Goal: Transaction & Acquisition: Purchase product/service

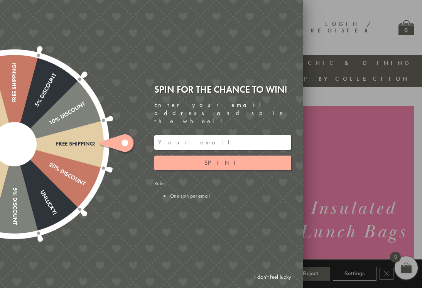
click at [126, 147] on icon at bounding box center [116, 142] width 35 height 17
click at [204, 155] on button "Spin!" at bounding box center [222, 162] width 137 height 15
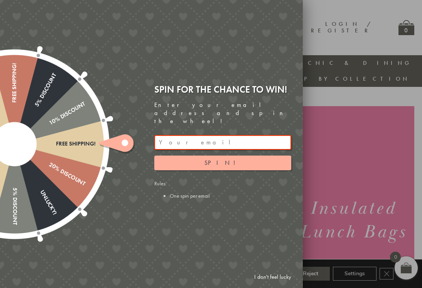
click at [196, 159] on button "Spin!" at bounding box center [222, 162] width 137 height 15
click at [264, 52] on div "Free shipping! 20% Discount Unlucky! 5% Discount 10% Discount Unlucky! 15% Disc…" at bounding box center [108, 144] width 390 height 288
click at [279, 282] on link "I don't feel lucky" at bounding box center [272, 277] width 45 height 14
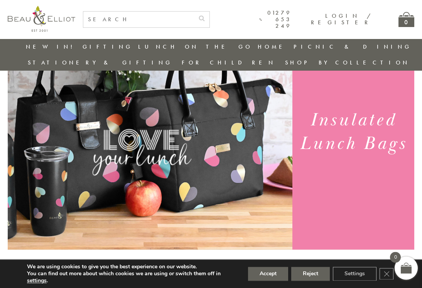
click at [271, 280] on button "Accept" at bounding box center [268, 273] width 40 height 14
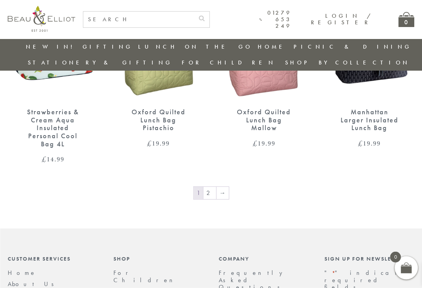
scroll to position [1162, 2]
click at [218, 187] on link "→" at bounding box center [222, 193] width 12 height 12
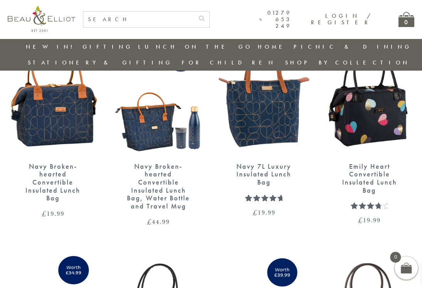
scroll to position [319, 2]
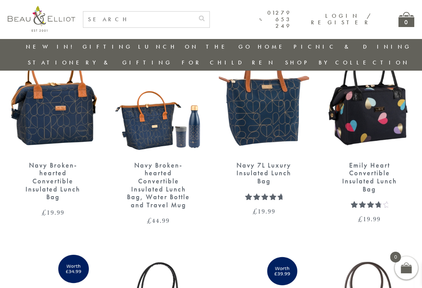
click at [53, 173] on div "Navy Broken-hearted Convertible Insulated Lunch Bag" at bounding box center [52, 181] width 63 height 40
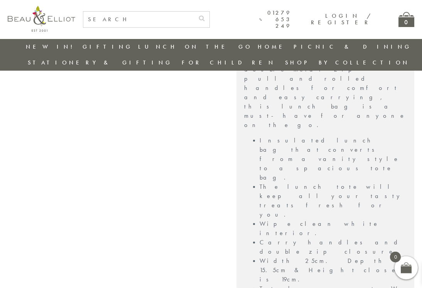
scroll to position [599, 0]
